Goal: Transaction & Acquisition: Subscribe to service/newsletter

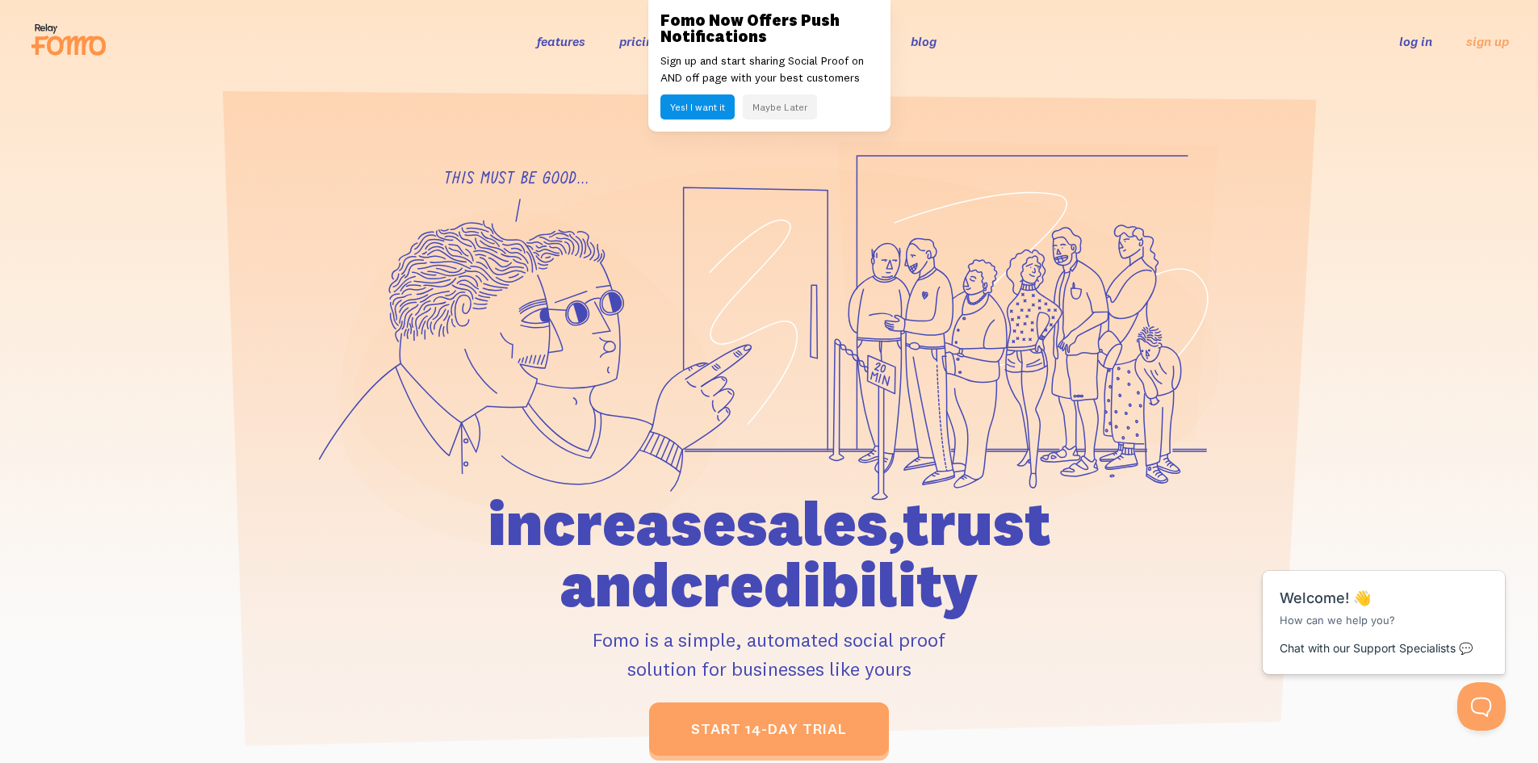
click at [793, 111] on button "Maybe Later" at bounding box center [780, 106] width 74 height 25
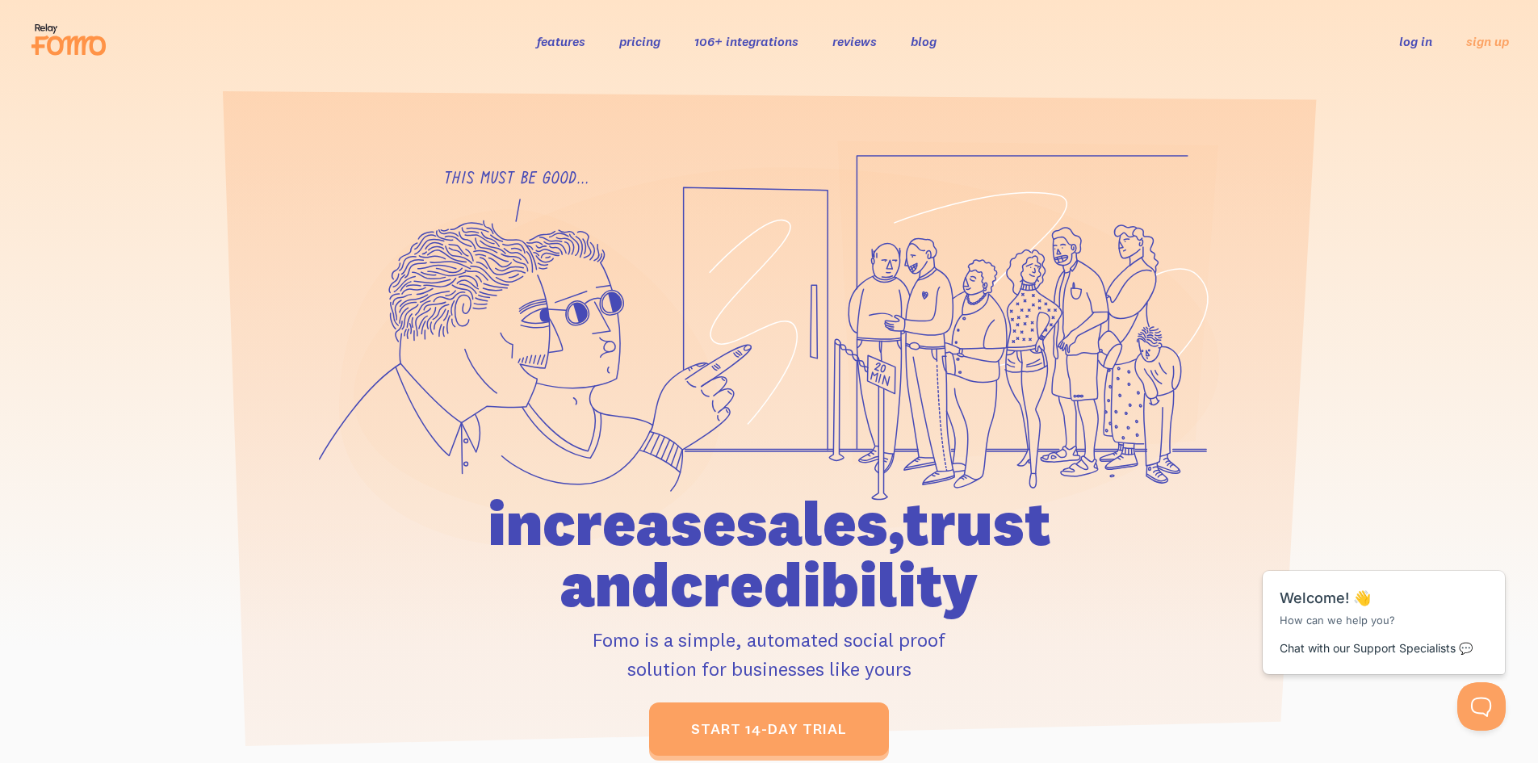
click at [638, 40] on link "pricing" at bounding box center [639, 41] width 41 height 16
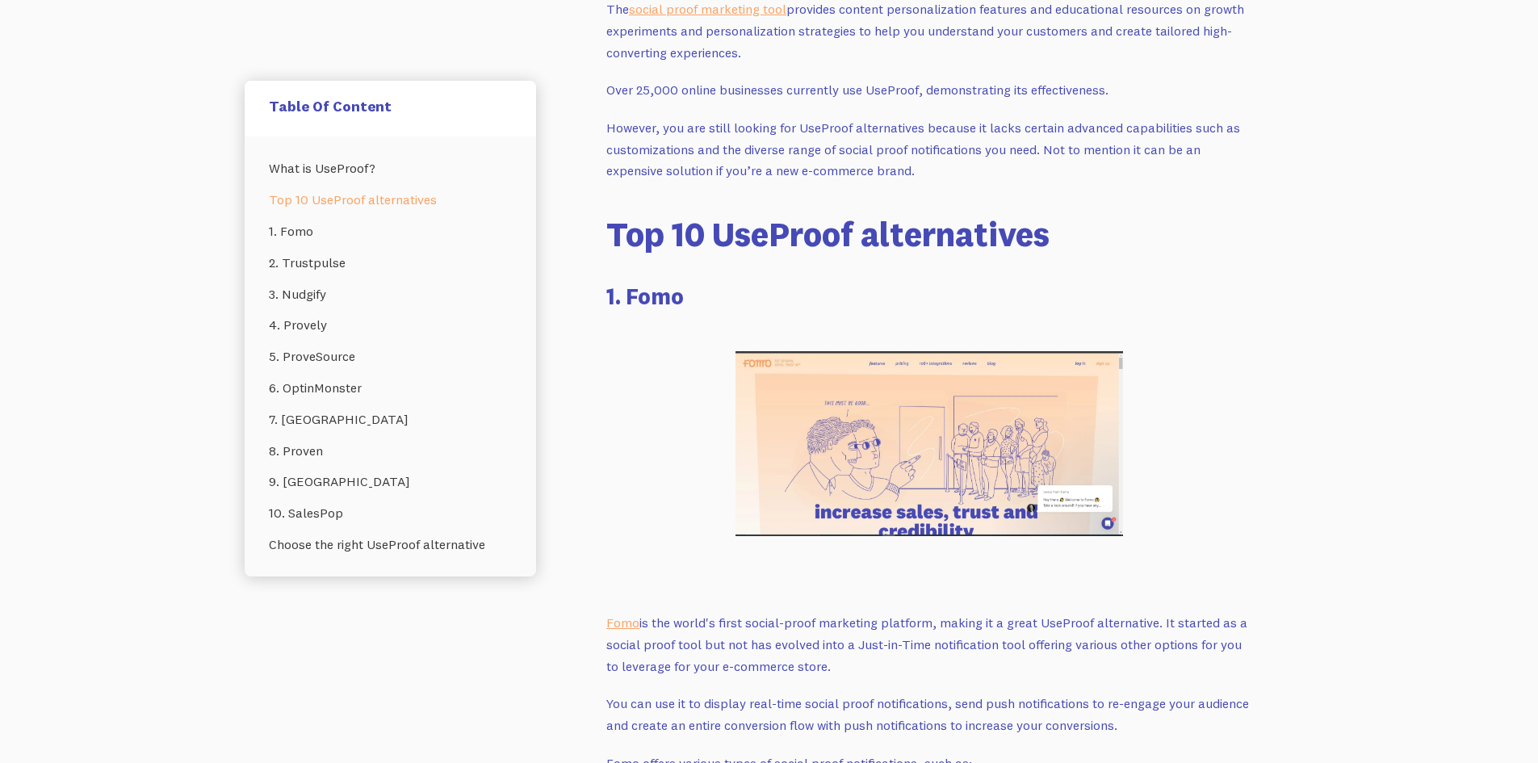
scroll to position [1130, 0]
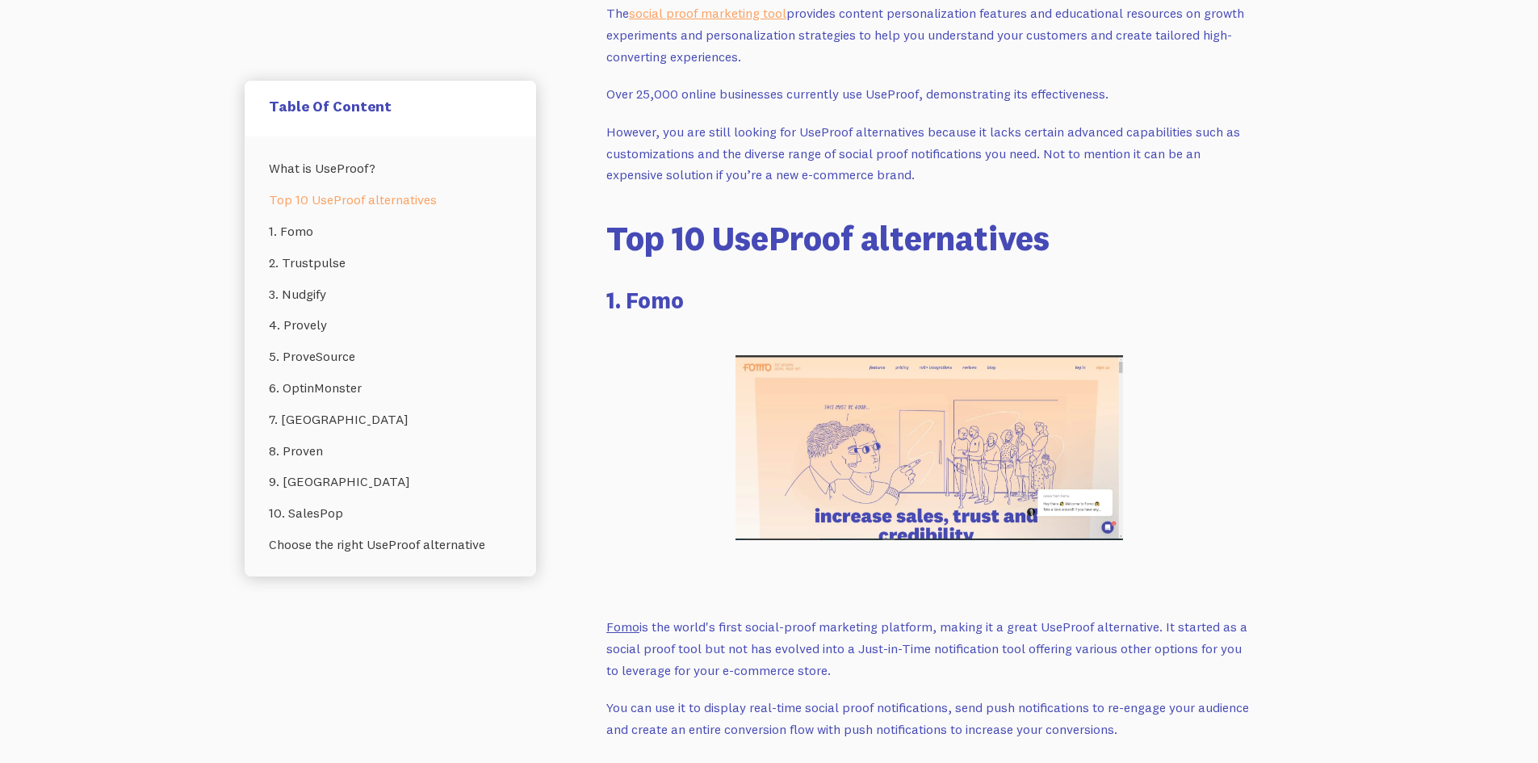
click at [627, 624] on link "Fomo" at bounding box center [622, 626] width 33 height 16
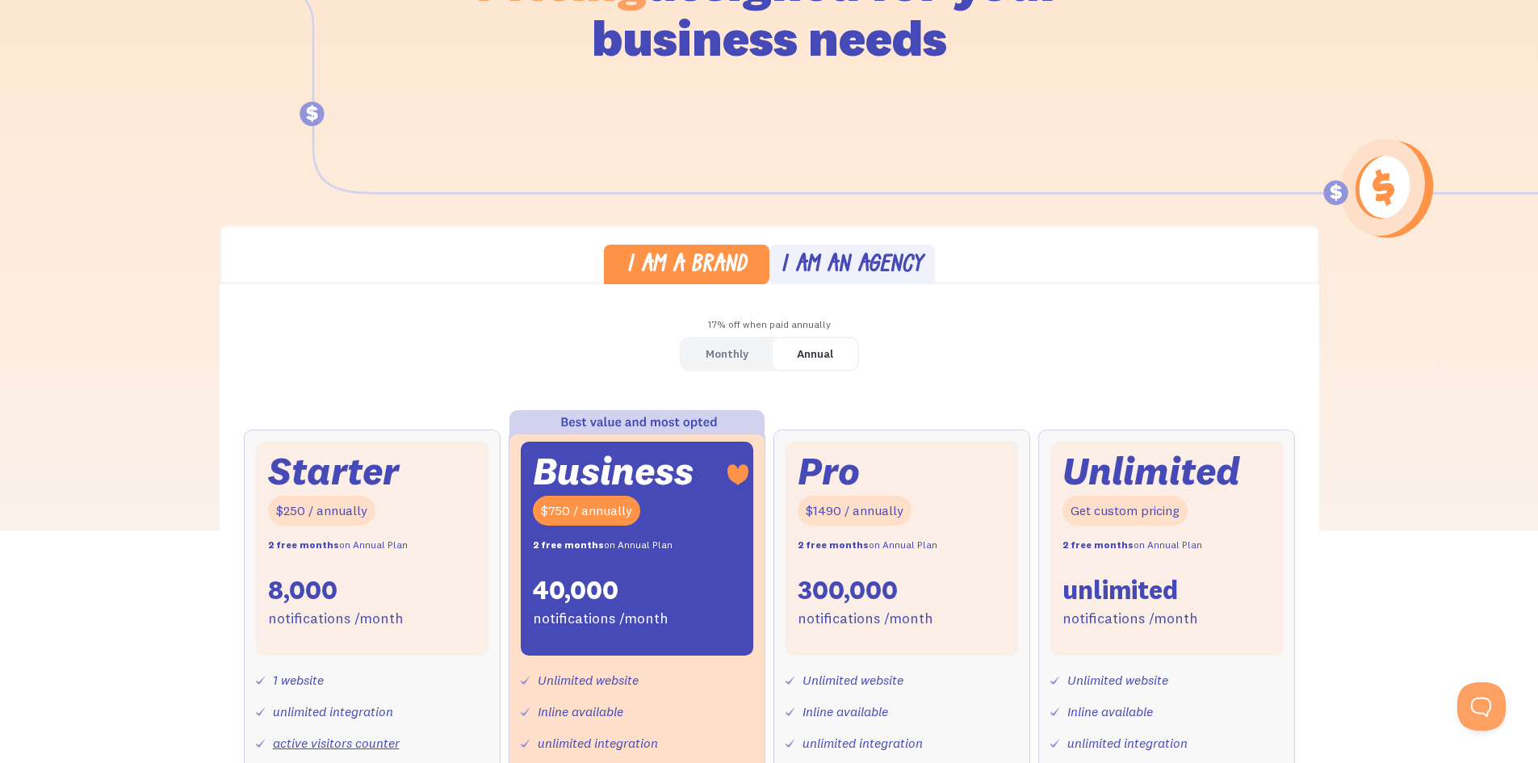
scroll to position [242, 0]
click at [866, 272] on div "I am an agency" at bounding box center [851, 264] width 142 height 23
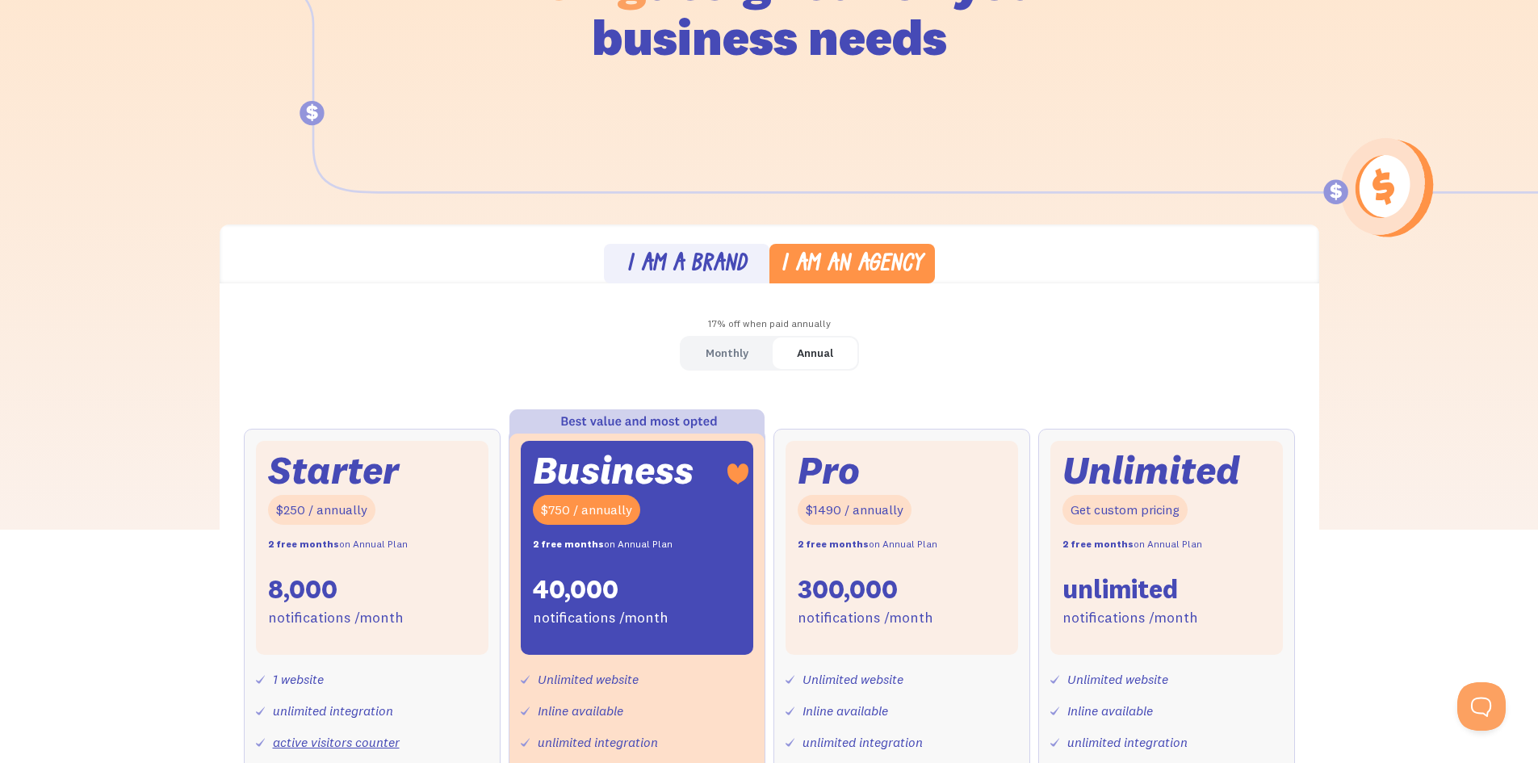
click at [743, 262] on div "I am a brand" at bounding box center [686, 264] width 120 height 23
click at [732, 350] on div "Monthly" at bounding box center [726, 352] width 43 height 23
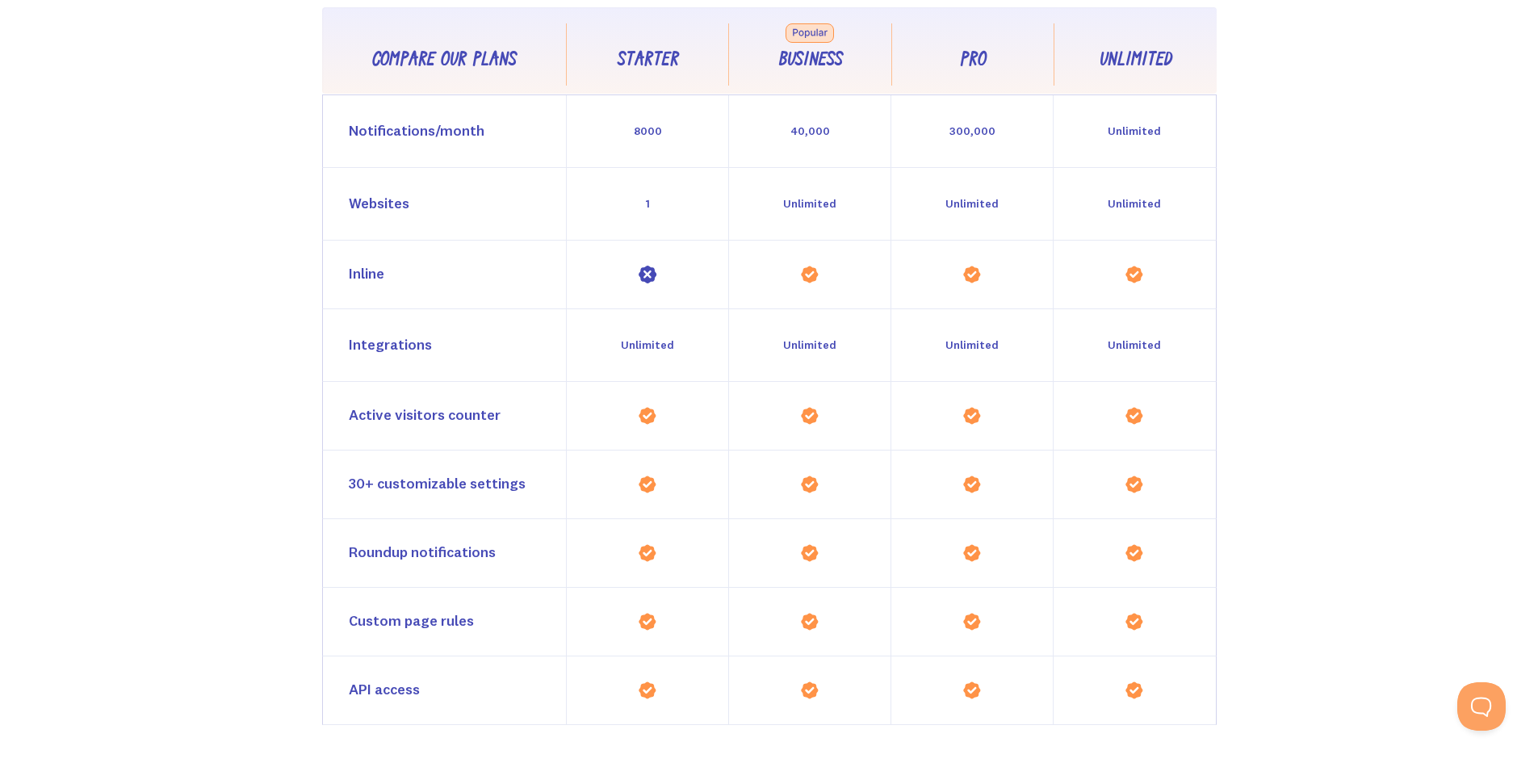
scroll to position [1372, 0]
